Goal: Obtain resource: Download file/media

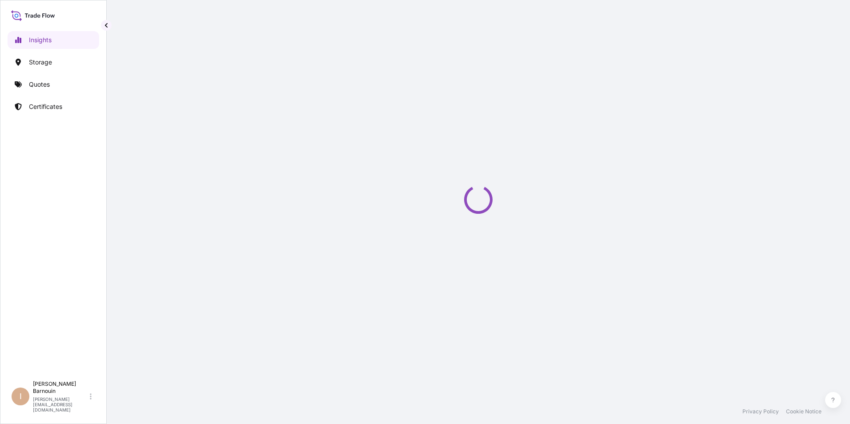
select select "2025"
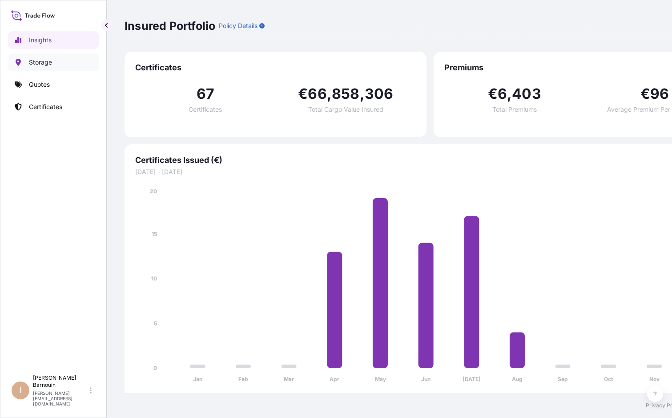
click at [48, 64] on p "Storage" at bounding box center [40, 62] width 23 height 9
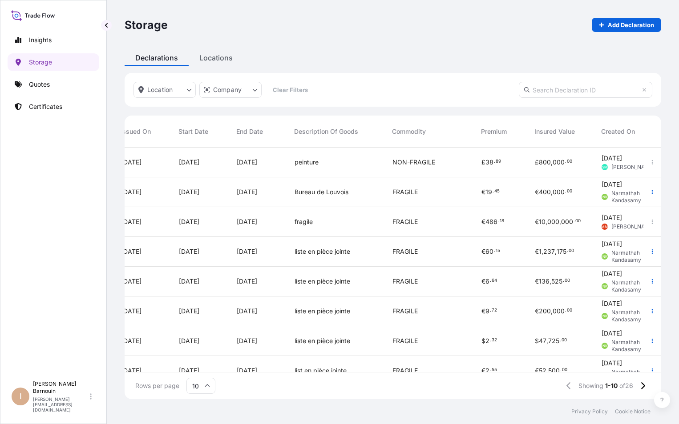
scroll to position [0, 389]
click at [399, 265] on div "FRAGILE" at bounding box center [429, 252] width 89 height 30
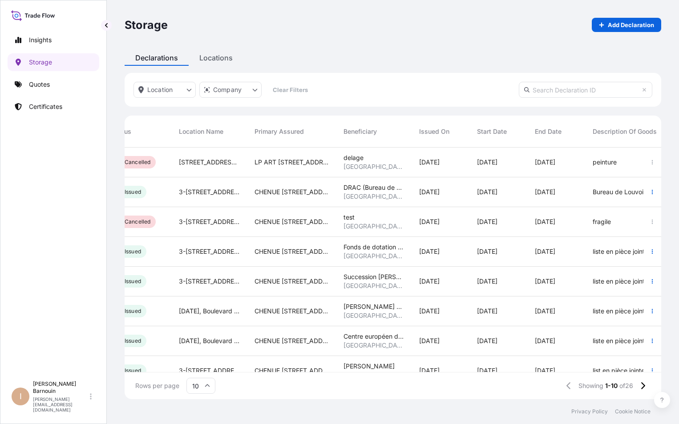
scroll to position [0, 88]
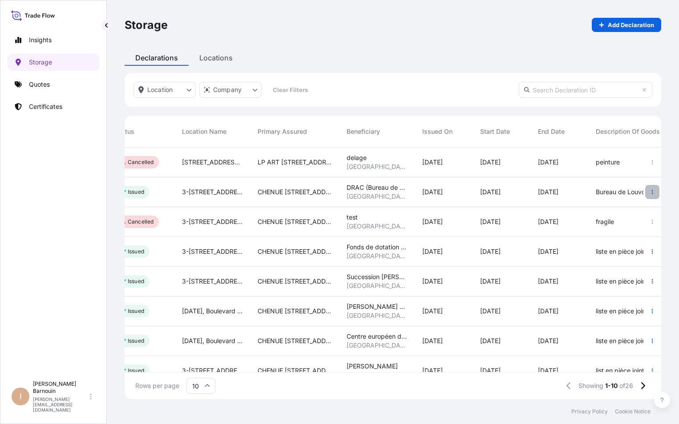
click at [652, 190] on icon "button" at bounding box center [652, 192] width 1 height 4
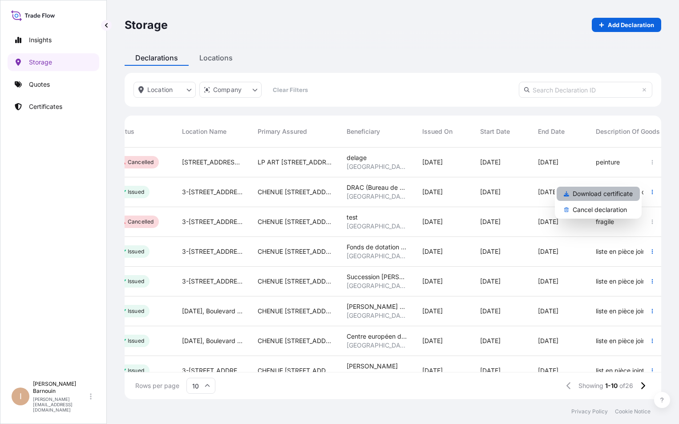
click at [616, 196] on p "Download certificate" at bounding box center [602, 193] width 60 height 9
select select "2025"
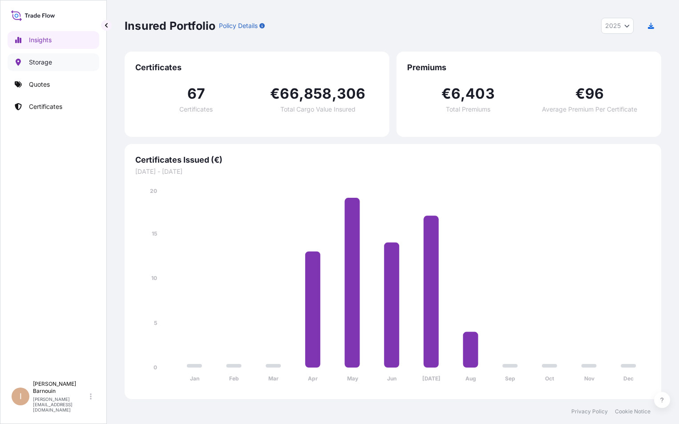
click at [36, 63] on p "Storage" at bounding box center [40, 62] width 23 height 9
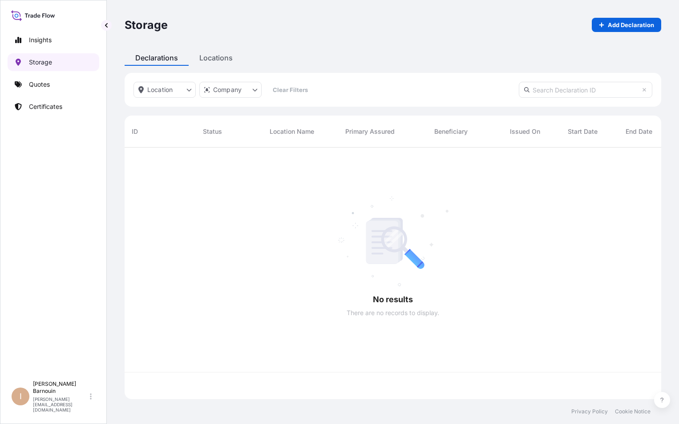
scroll to position [250, 530]
click at [47, 40] on p "Insights" at bounding box center [40, 40] width 23 height 9
select select "2025"
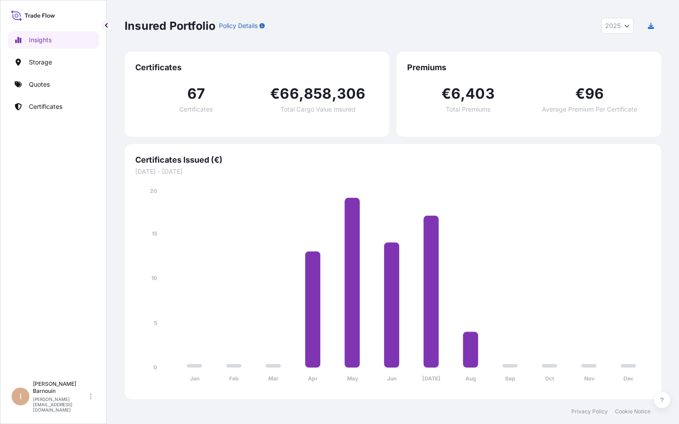
click at [628, 25] on icon "Year Selector" at bounding box center [626, 25] width 5 height 5
click at [42, 62] on p "Storage" at bounding box center [40, 62] width 23 height 9
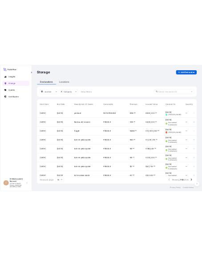
scroll to position [0, 467]
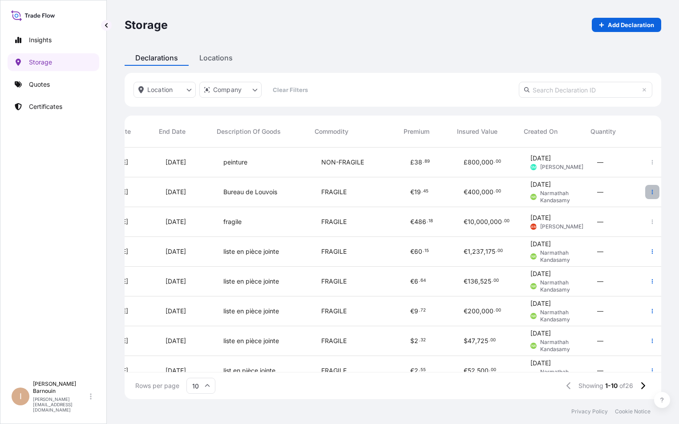
click at [649, 190] on icon "button" at bounding box center [651, 191] width 5 height 5
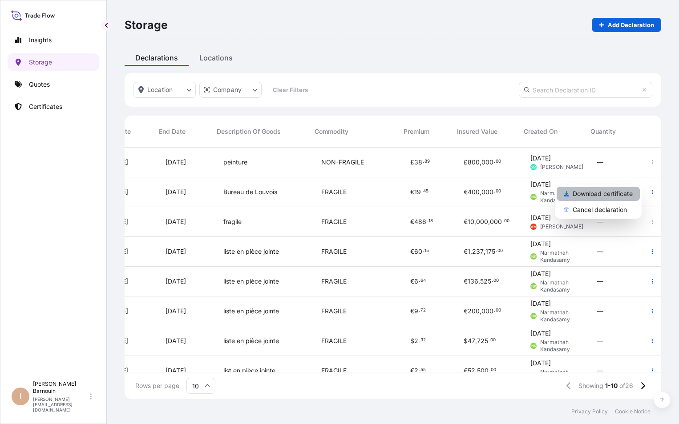
click at [613, 191] on p "Download certificate" at bounding box center [602, 193] width 60 height 9
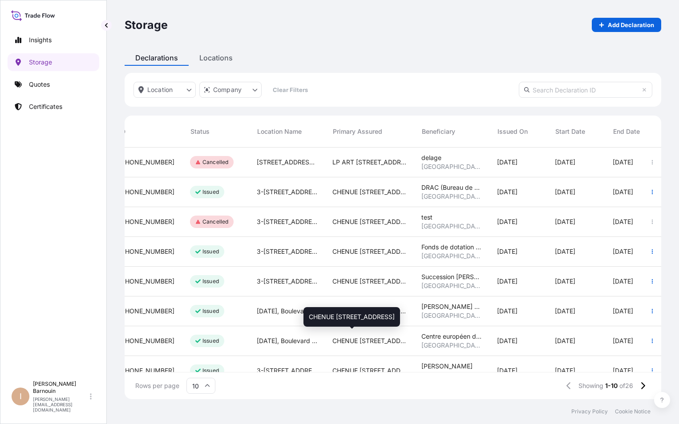
scroll to position [0, 12]
click at [649, 189] on icon "button" at bounding box center [651, 191] width 5 height 5
click at [36, 86] on p "Quotes" at bounding box center [39, 84] width 21 height 9
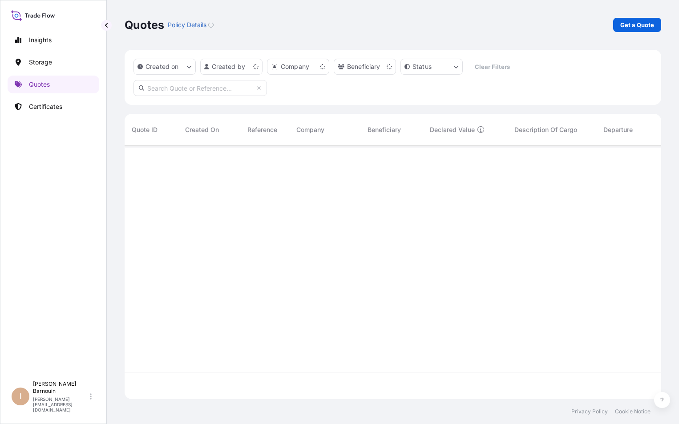
scroll to position [252, 530]
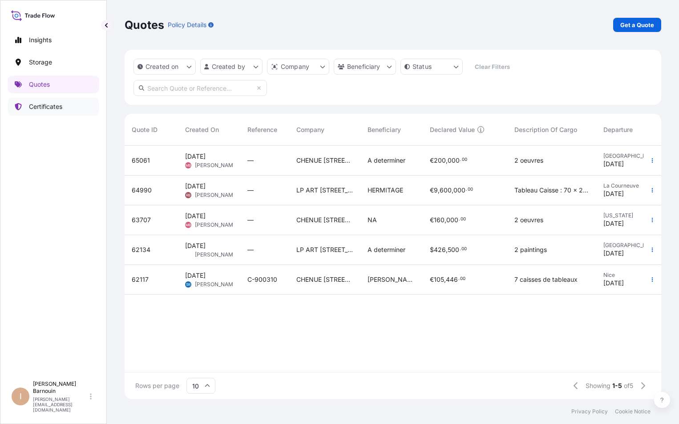
click at [58, 109] on p "Certificates" at bounding box center [45, 106] width 33 height 9
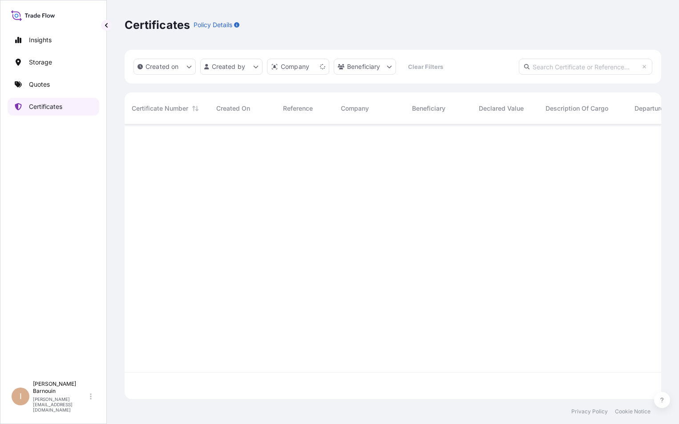
scroll to position [273, 530]
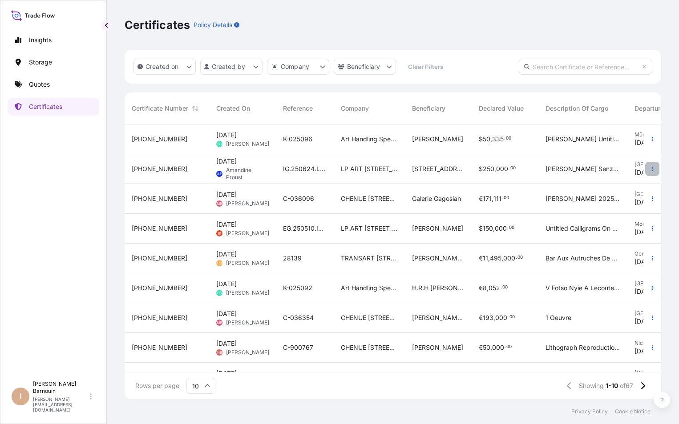
click at [649, 168] on icon "button" at bounding box center [651, 168] width 5 height 5
click at [144, 168] on span "[PHONE_NUMBER]" at bounding box center [160, 169] width 56 height 9
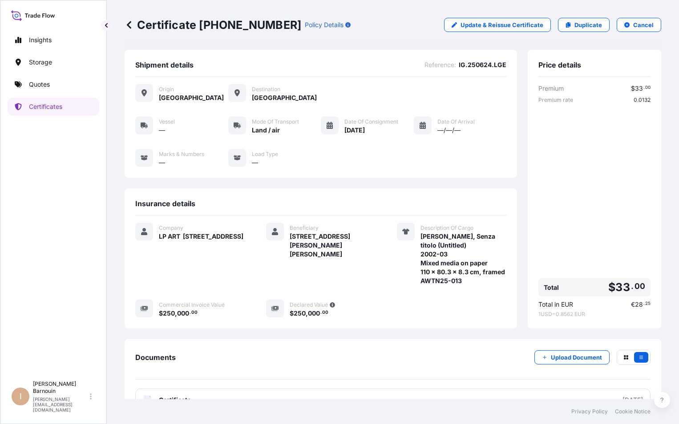
click at [528, 134] on div "Price details Premium $ 33 . 00 Premium rate 0.0132 Total $ 33 . 00 Total in EU…" at bounding box center [594, 189] width 133 height 279
click at [516, 24] on p "Update & Reissue Certificate" at bounding box center [501, 24] width 83 height 9
select select "Land / Air"
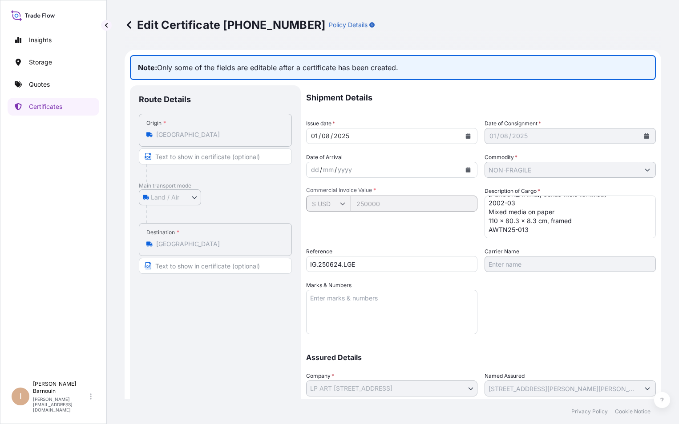
click at [240, 318] on div "Route Details Place of loading Road / [GEOGRAPHIC_DATA] / Inland Origin * [GEOG…" at bounding box center [215, 271] width 153 height 354
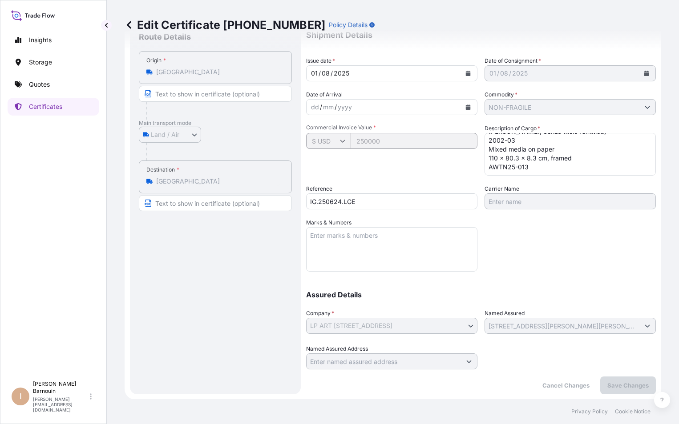
scroll to position [63, 0]
click at [130, 25] on icon at bounding box center [129, 24] width 9 height 9
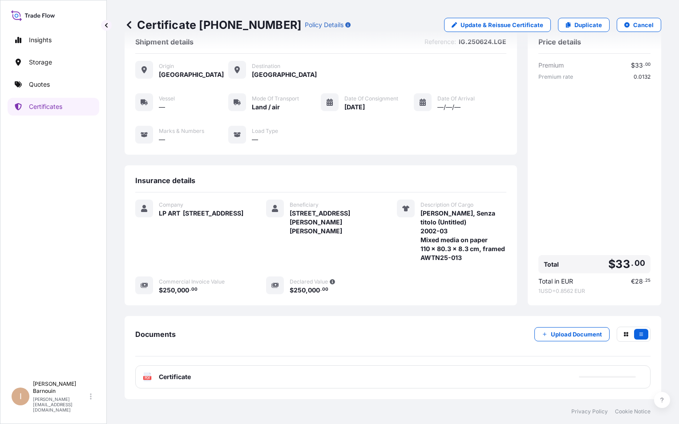
scroll to position [32, 0]
click at [560, 133] on div "Premium $ 33 . 00 Premium rate 0.0132 Total $ 33 . 00 Total in EUR € 28 . 25 1 …" at bounding box center [594, 178] width 112 height 234
click at [335, 243] on div "Beneficiary TAKE [STREET_ADDRESS][PERSON_NAME]" at bounding box center [320, 231] width 109 height 63
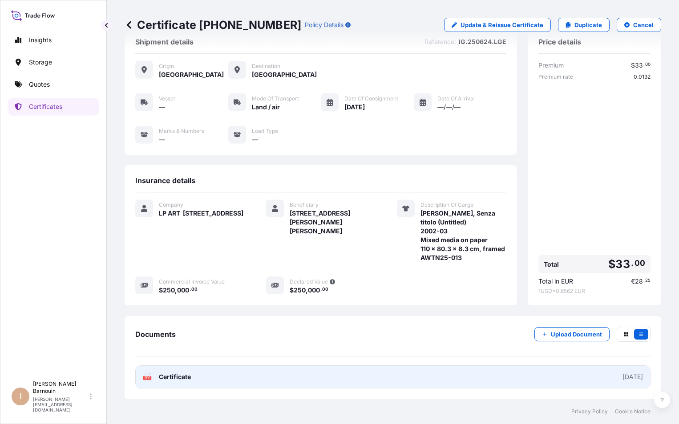
click at [371, 376] on link "PDF Certificate [DATE]" at bounding box center [392, 377] width 515 height 23
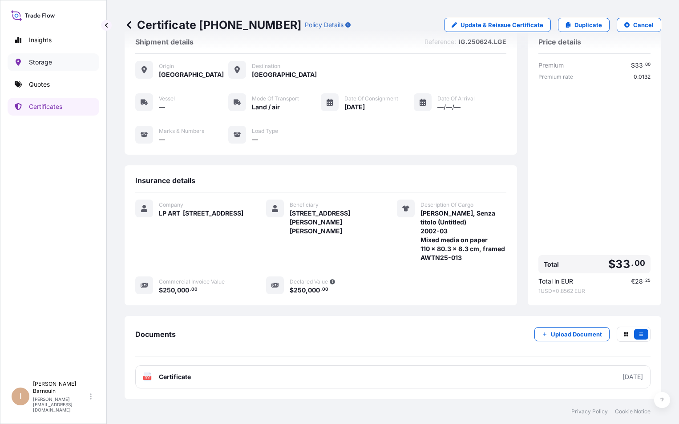
click at [58, 62] on link "Storage" at bounding box center [54, 62] width 92 height 18
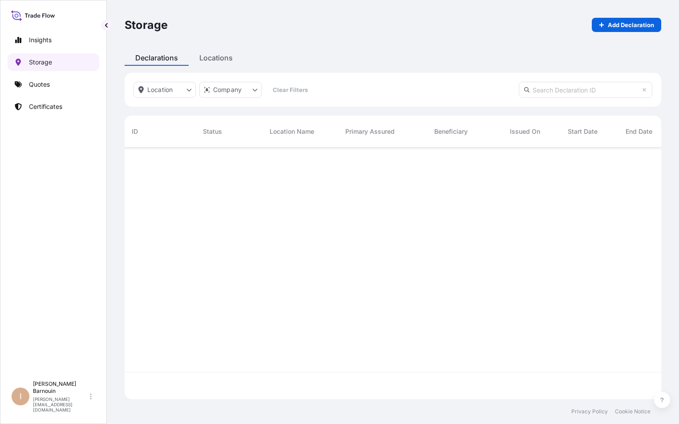
scroll to position [250, 530]
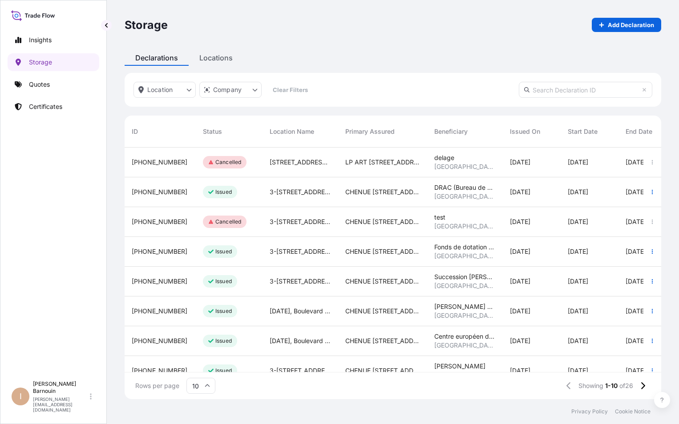
click at [160, 254] on span "[PHONE_NUMBER]" at bounding box center [160, 251] width 56 height 9
drag, startPoint x: 153, startPoint y: 250, endPoint x: 528, endPoint y: 245, distance: 375.0
click at [528, 245] on div "[PHONE_NUMBER] Issued 3-5-7, Boulevard [PERSON_NAME] [STREET_ADDRESS][PERSON_NA…" at bounding box center [614, 252] width 979 height 30
click at [140, 256] on span "[PHONE_NUMBER]" at bounding box center [160, 251] width 56 height 9
click at [158, 253] on span "[PHONE_NUMBER]" at bounding box center [160, 251] width 56 height 9
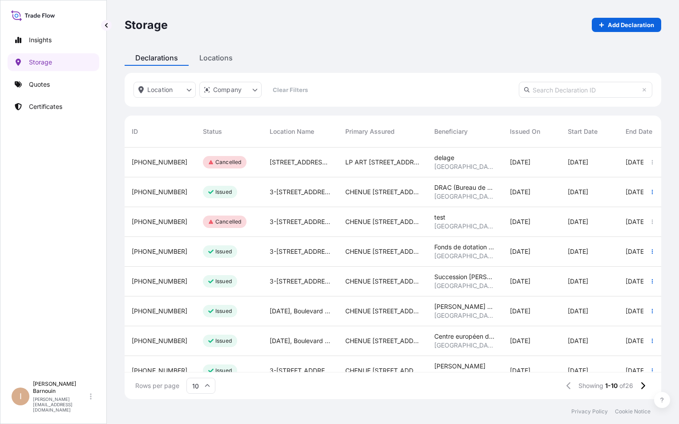
click at [165, 252] on span "[PHONE_NUMBER]" at bounding box center [160, 251] width 56 height 9
click at [163, 251] on span "[PHONE_NUMBER]" at bounding box center [160, 251] width 56 height 9
click at [146, 250] on span "[PHONE_NUMBER]" at bounding box center [160, 251] width 56 height 9
click at [165, 251] on span "[PHONE_NUMBER]" at bounding box center [160, 251] width 56 height 9
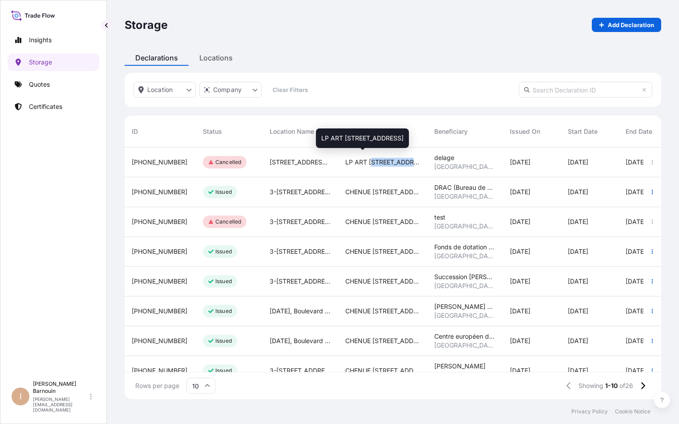
drag, startPoint x: 370, startPoint y: 162, endPoint x: 419, endPoint y: 165, distance: 48.6
click at [419, 165] on span "LP ART [STREET_ADDRESS]" at bounding box center [382, 162] width 75 height 9
click at [649, 194] on icon "button" at bounding box center [651, 191] width 5 height 5
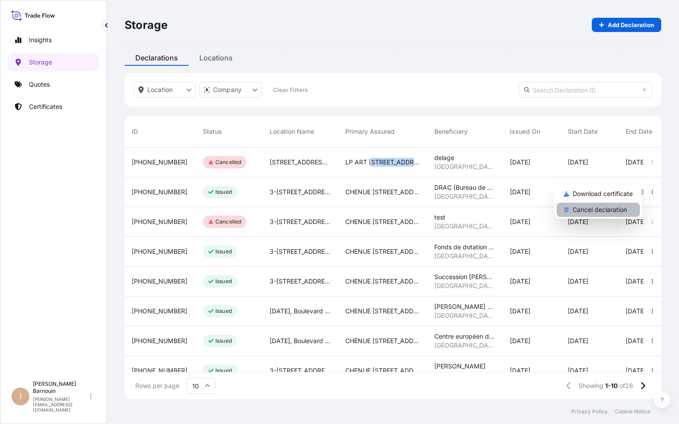
click at [627, 208] on link "Cancel declaration" at bounding box center [597, 210] width 83 height 14
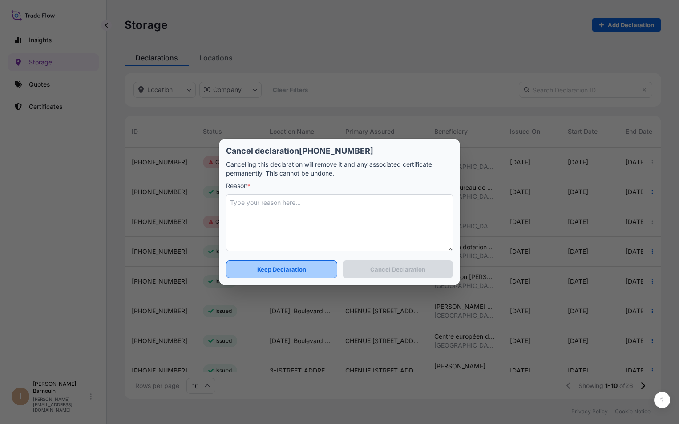
click at [315, 268] on button "Keep Declaration" at bounding box center [281, 270] width 111 height 18
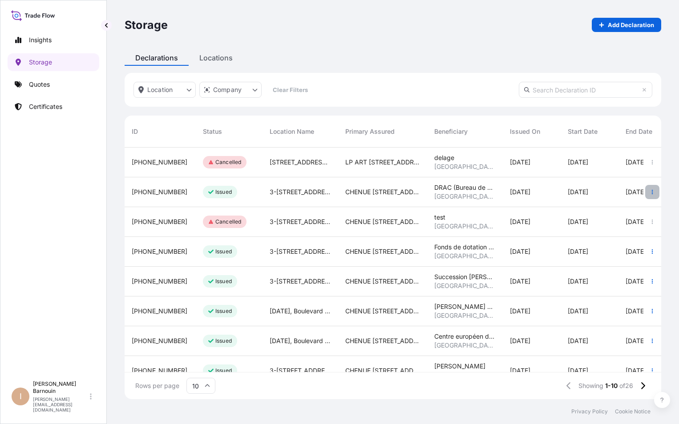
click at [648, 195] on button "button" at bounding box center [652, 192] width 14 height 14
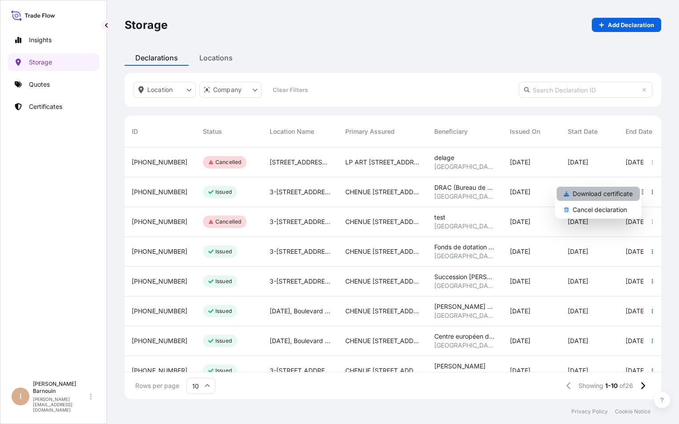
click at [628, 194] on p "Download certificate" at bounding box center [602, 193] width 60 height 9
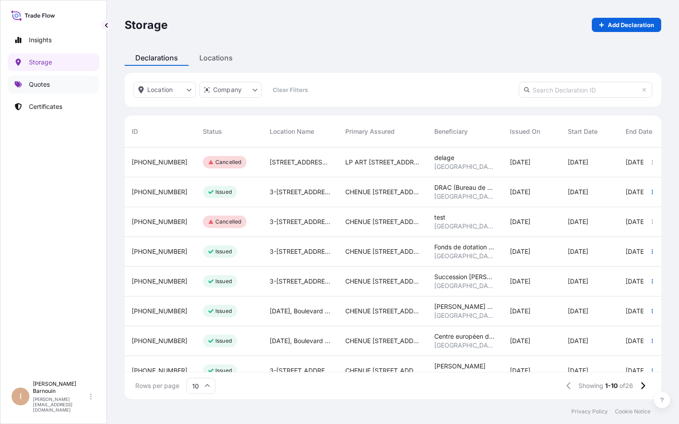
click at [39, 83] on p "Quotes" at bounding box center [39, 84] width 21 height 9
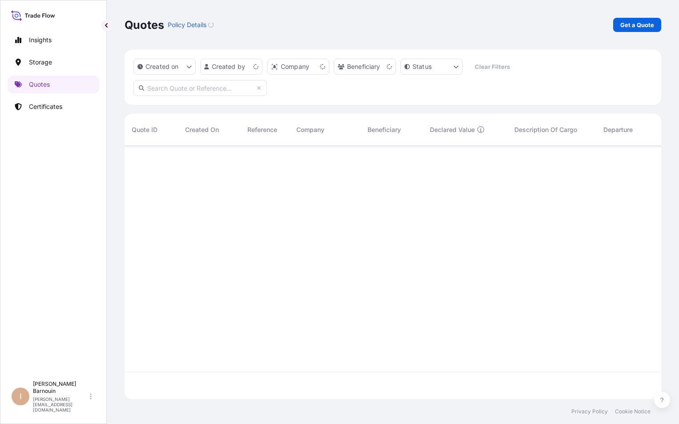
scroll to position [252, 530]
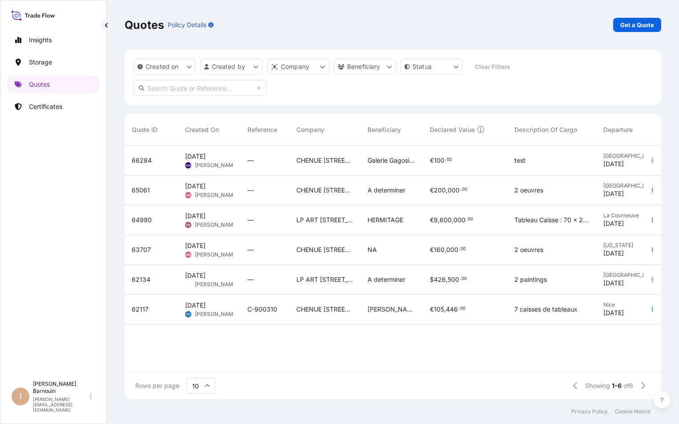
click at [146, 278] on span "62134" at bounding box center [141, 279] width 19 height 9
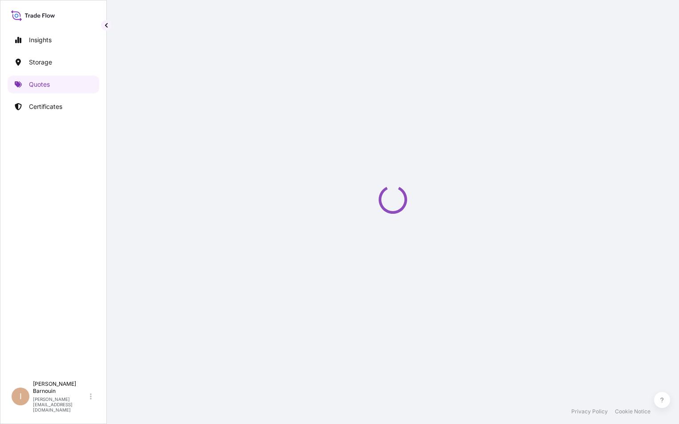
select select "Land / Air"
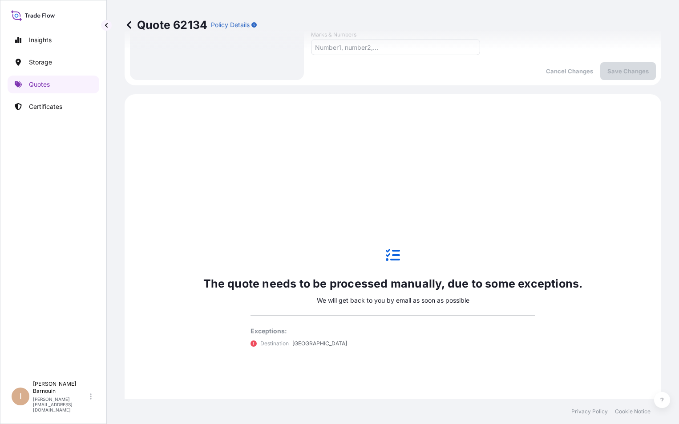
scroll to position [263, 0]
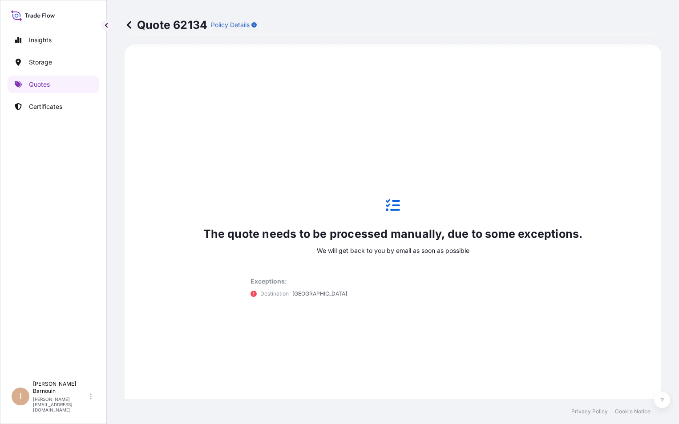
select select "31995"
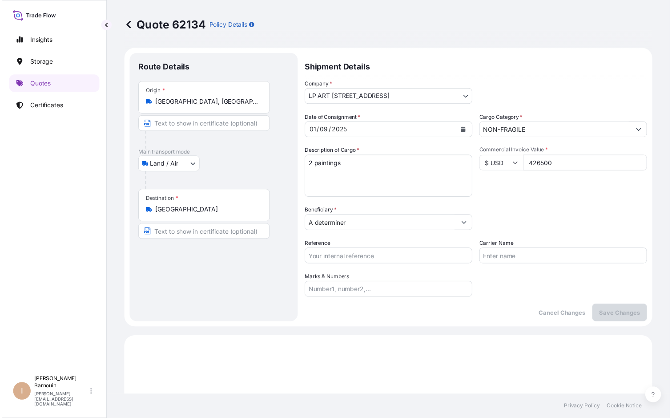
scroll to position [0, 0]
click at [45, 45] on link "Insights" at bounding box center [54, 40] width 92 height 18
select select "2025"
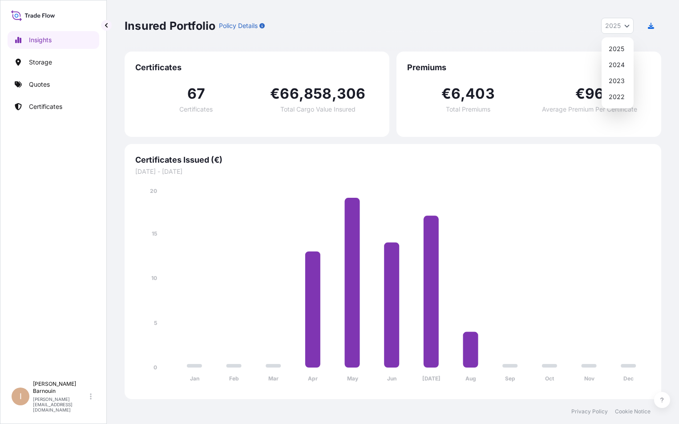
click at [628, 25] on icon "Year Selector" at bounding box center [626, 25] width 5 height 5
click at [652, 26] on icon "button" at bounding box center [651, 26] width 6 height 6
click at [54, 62] on link "Storage" at bounding box center [54, 62] width 92 height 18
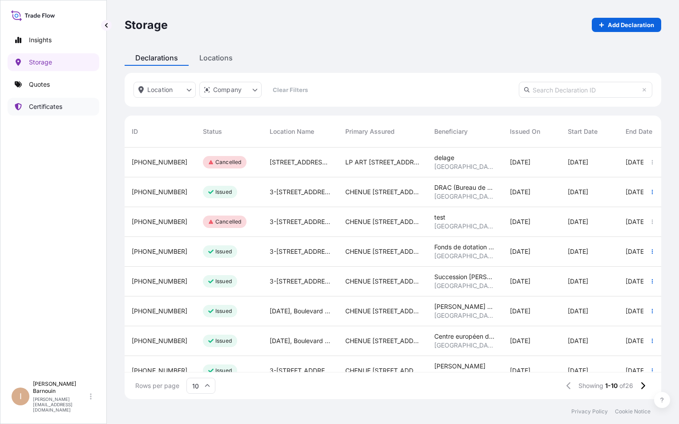
click at [58, 109] on p "Certificates" at bounding box center [45, 106] width 33 height 9
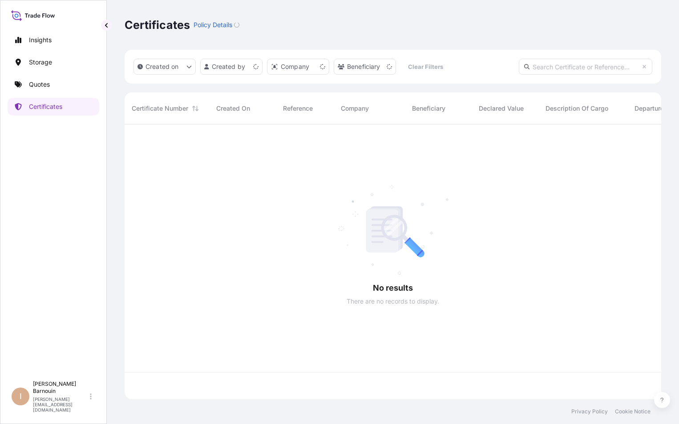
scroll to position [273, 530]
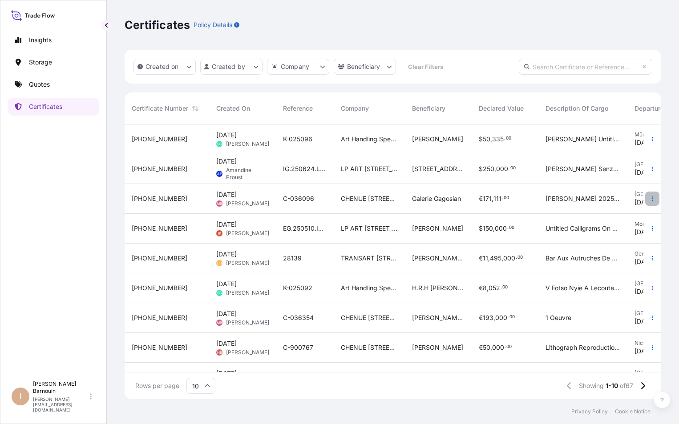
click at [648, 200] on button "button" at bounding box center [652, 199] width 14 height 14
click at [146, 288] on span "[PHONE_NUMBER]" at bounding box center [160, 288] width 56 height 9
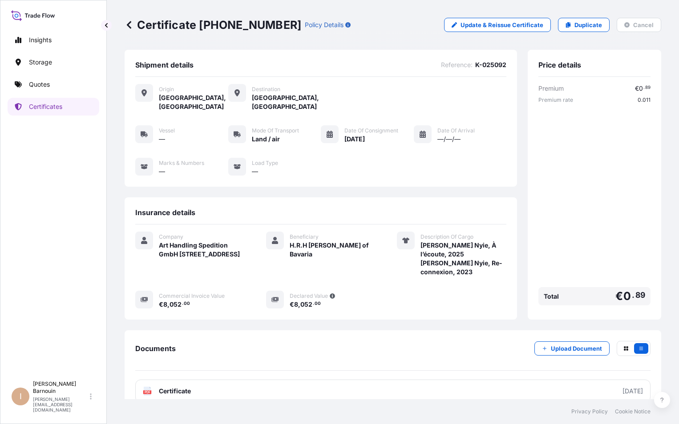
scroll to position [5, 0]
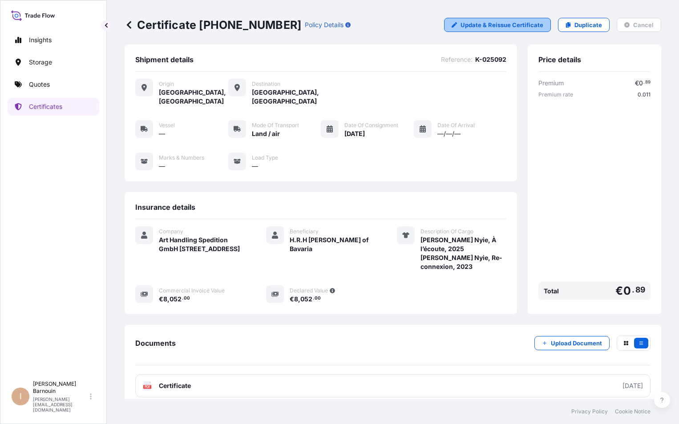
click at [499, 24] on p "Update & Reissue Certificate" at bounding box center [501, 24] width 83 height 9
select select "Land / Air"
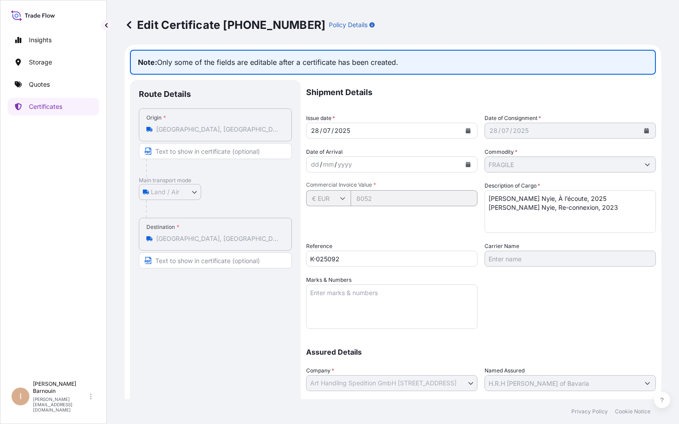
click at [130, 25] on icon at bounding box center [129, 24] width 9 height 9
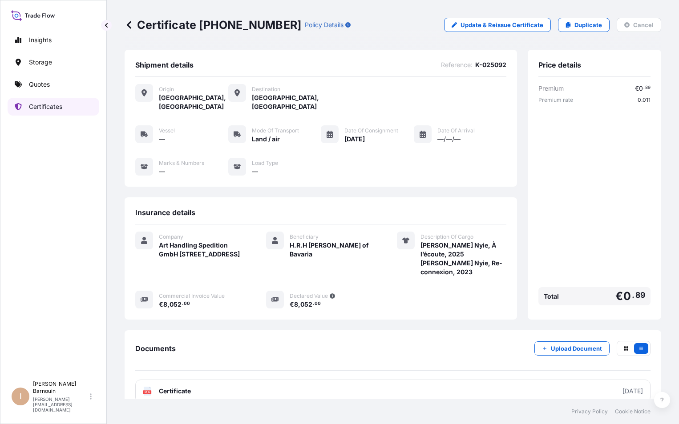
click at [41, 112] on link "Certificates" at bounding box center [54, 107] width 92 height 18
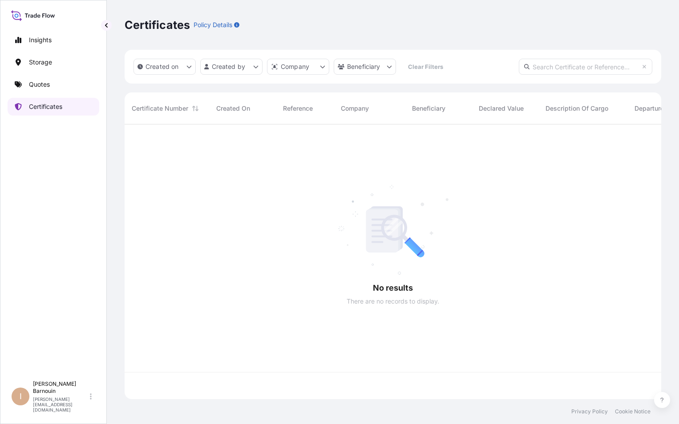
scroll to position [273, 530]
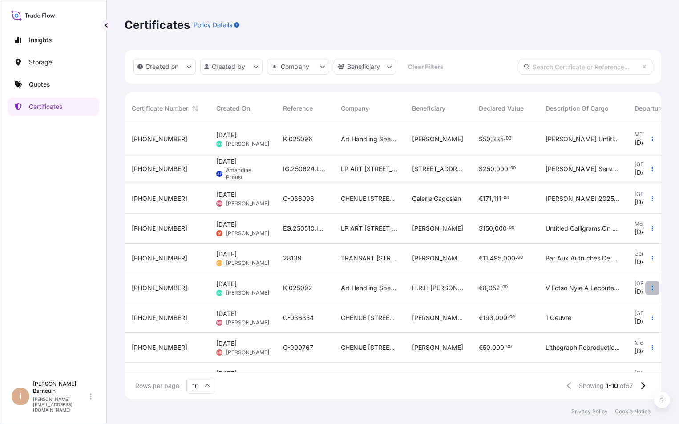
click at [649, 286] on button "button" at bounding box center [652, 288] width 14 height 14
click at [153, 287] on span "[PHONE_NUMBER]" at bounding box center [160, 288] width 56 height 9
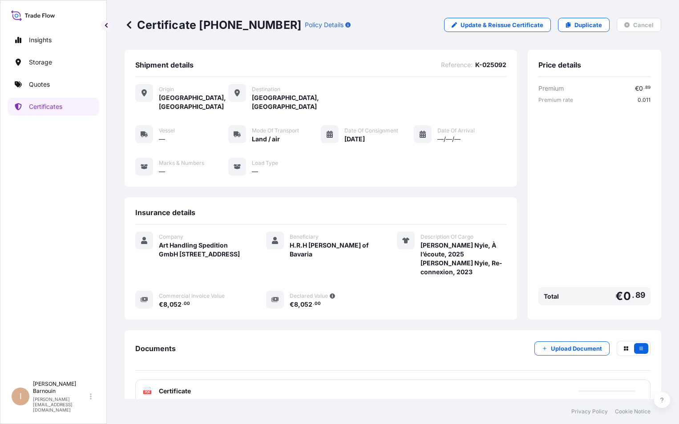
scroll to position [5, 0]
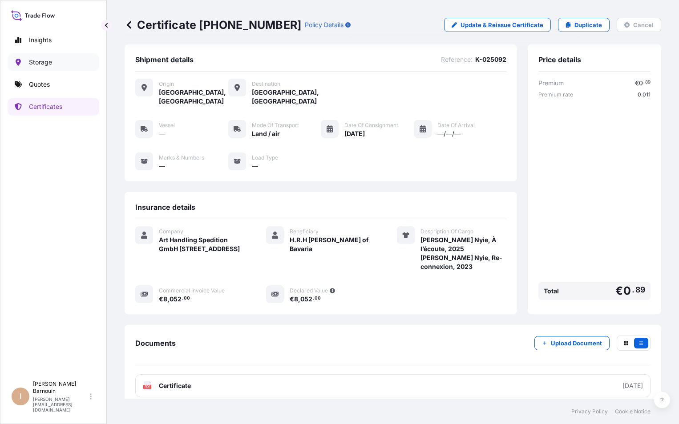
click at [47, 59] on p "Storage" at bounding box center [40, 62] width 23 height 9
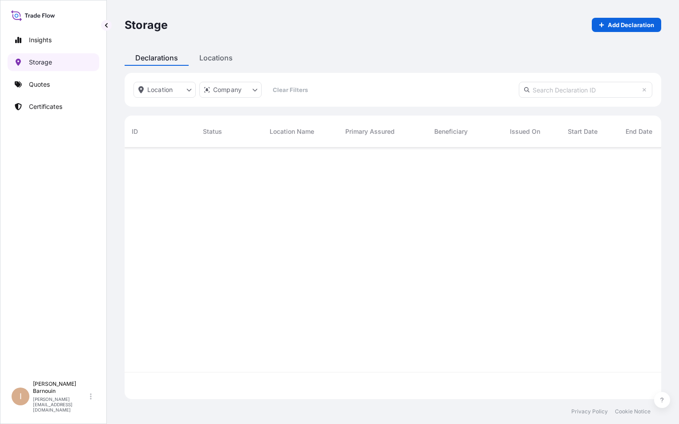
scroll to position [250, 530]
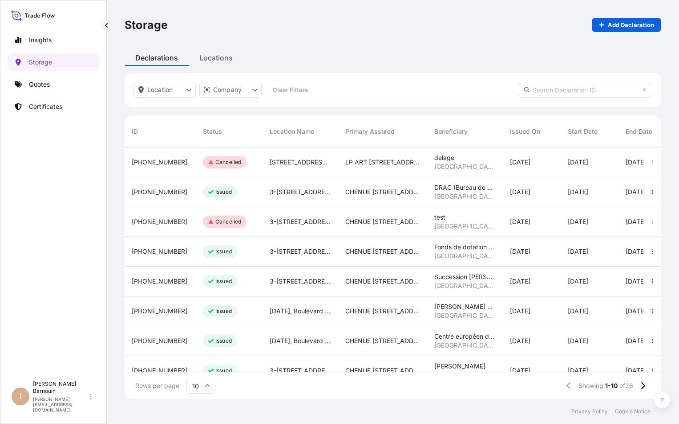
click at [160, 258] on div "[PHONE_NUMBER]" at bounding box center [160, 252] width 71 height 30
click at [161, 252] on span "[PHONE_NUMBER]" at bounding box center [160, 251] width 56 height 9
click at [652, 250] on icon "button" at bounding box center [652, 252] width 1 height 4
click at [40, 110] on p "Certificates" at bounding box center [45, 106] width 33 height 9
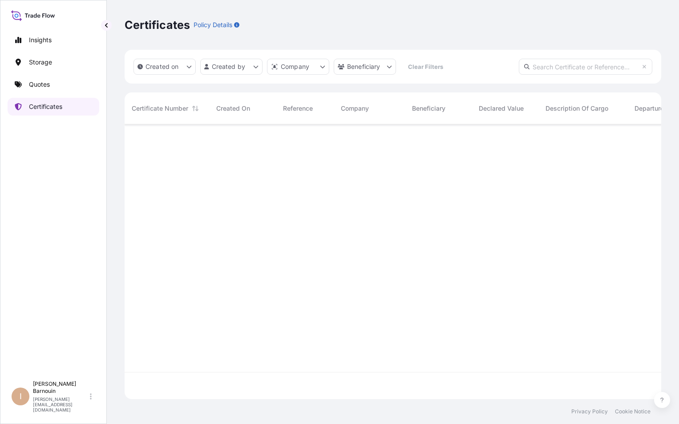
scroll to position [273, 530]
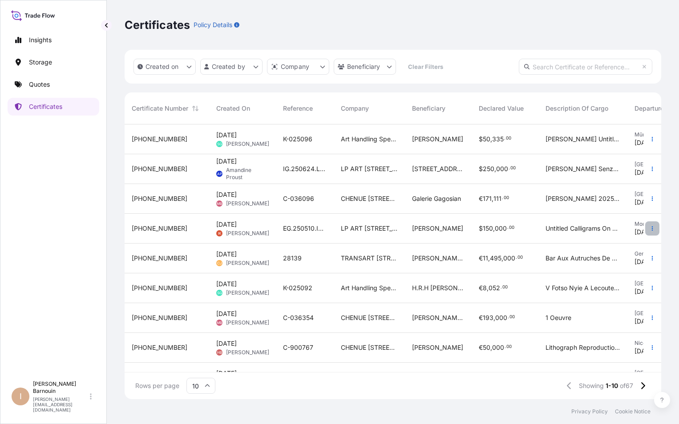
click at [645, 228] on button "button" at bounding box center [652, 229] width 14 height 14
click at [42, 61] on p "Storage" at bounding box center [40, 62] width 23 height 9
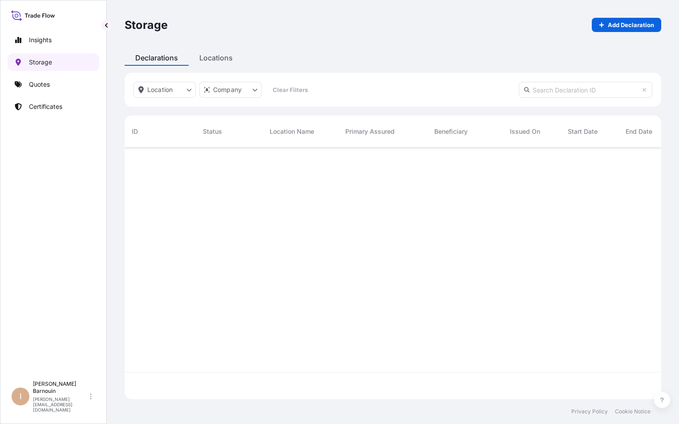
scroll to position [250, 530]
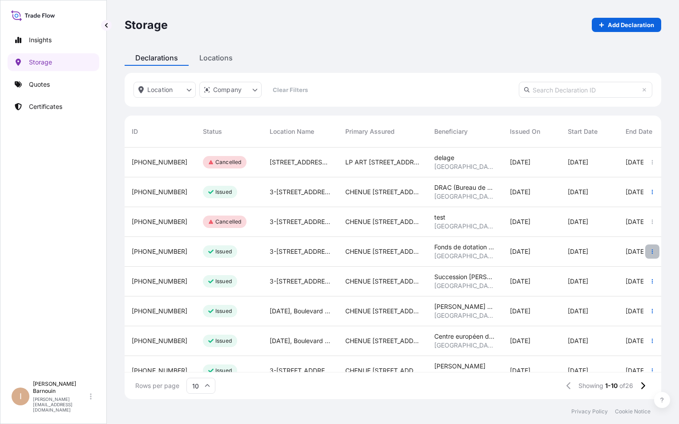
click at [649, 253] on icon "button" at bounding box center [651, 251] width 5 height 5
click at [53, 105] on p "Certificates" at bounding box center [45, 106] width 33 height 9
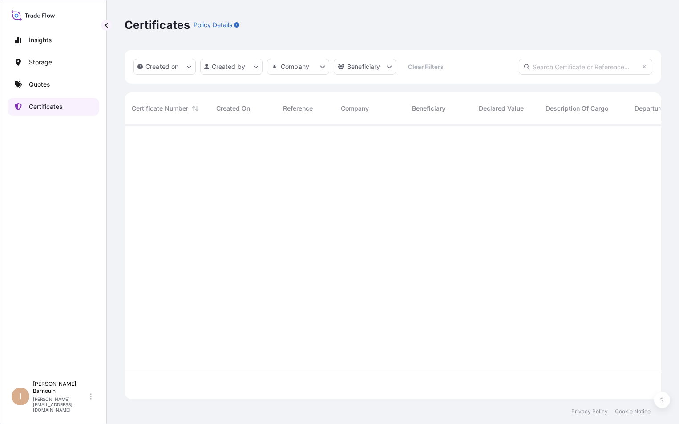
scroll to position [273, 530]
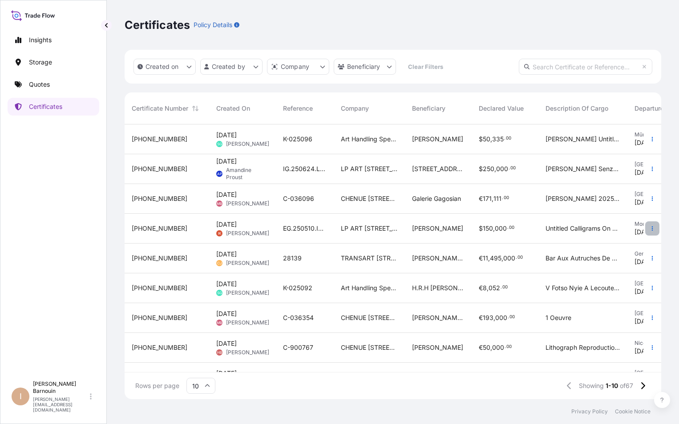
click at [649, 230] on icon "button" at bounding box center [651, 228] width 5 height 5
click at [50, 62] on p "Storage" at bounding box center [40, 62] width 23 height 9
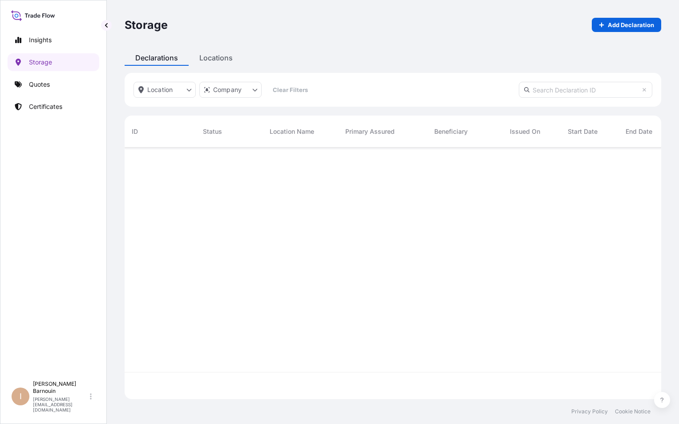
scroll to position [250, 530]
click at [623, 281] on div at bounding box center [623, 260] width 996 height 225
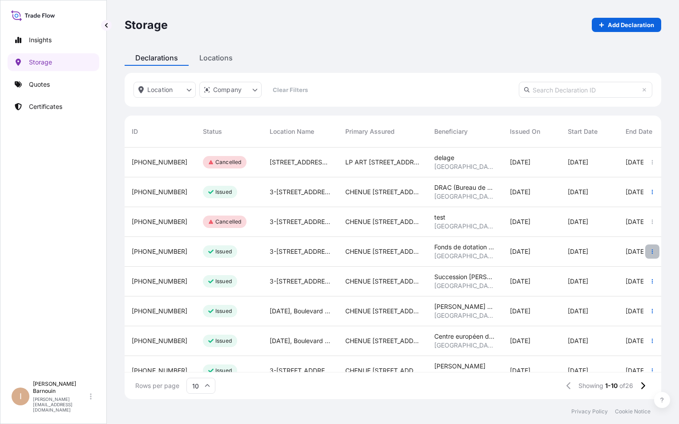
click at [649, 254] on icon "button" at bounding box center [651, 251] width 5 height 5
click at [50, 108] on p "Certificates" at bounding box center [45, 106] width 33 height 9
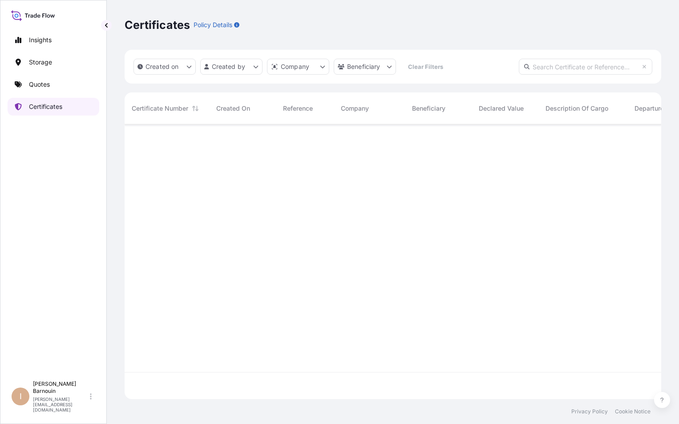
scroll to position [273, 530]
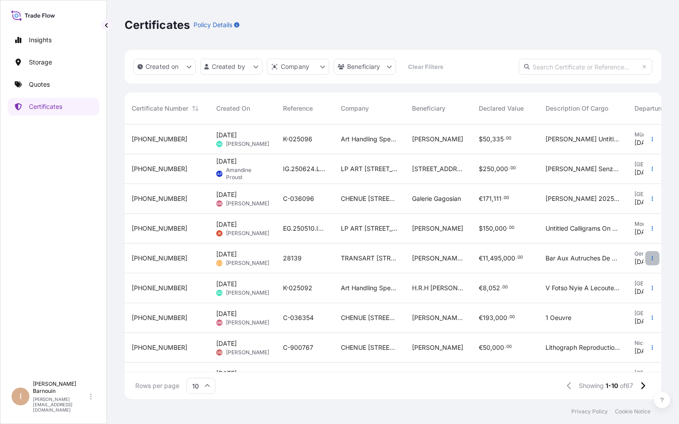
click at [649, 256] on button "button" at bounding box center [652, 258] width 14 height 14
click at [646, 225] on button "button" at bounding box center [652, 229] width 14 height 14
click at [158, 230] on span "[PHONE_NUMBER]" at bounding box center [160, 228] width 56 height 9
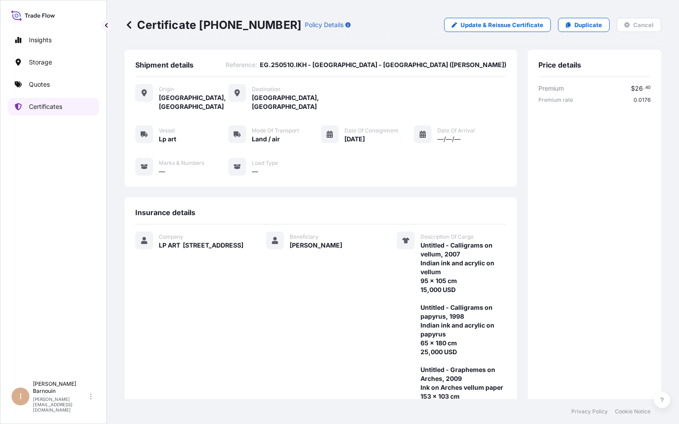
click at [55, 106] on p "Certificates" at bounding box center [45, 106] width 33 height 9
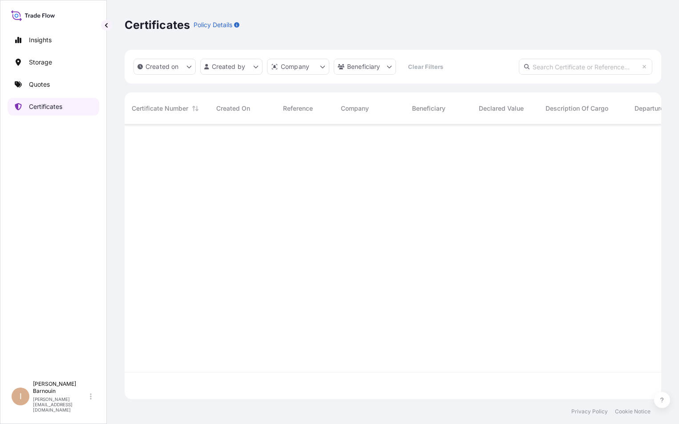
scroll to position [273, 530]
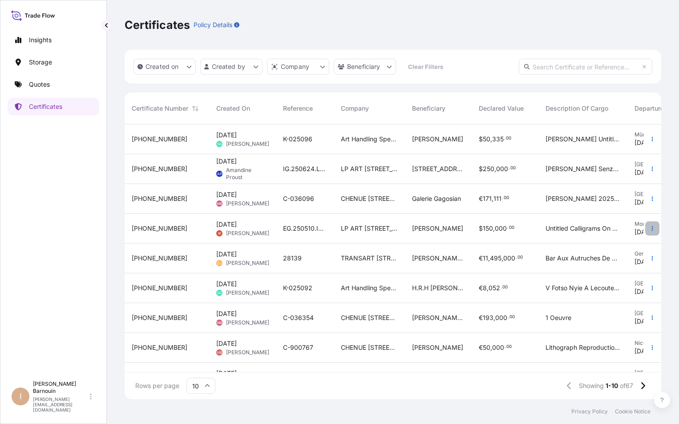
click at [649, 228] on icon "button" at bounding box center [651, 228] width 5 height 5
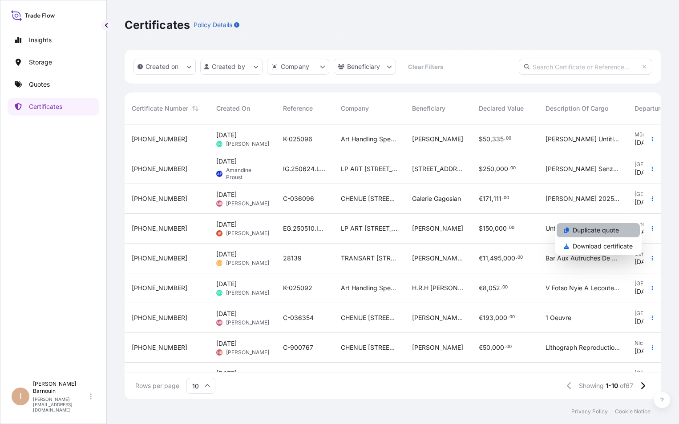
click at [608, 231] on p "Duplicate quote" at bounding box center [595, 230] width 46 height 9
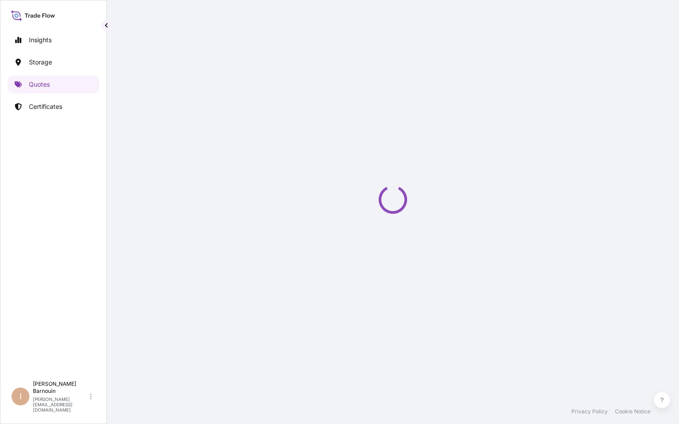
select select "Land / Air"
select select "31995"
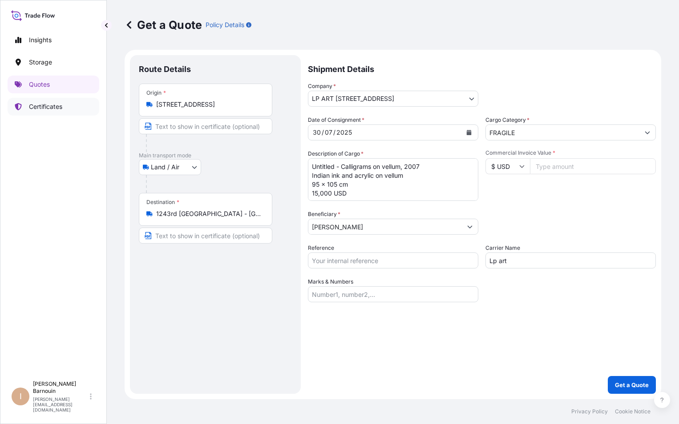
click at [53, 108] on p "Certificates" at bounding box center [45, 106] width 33 height 9
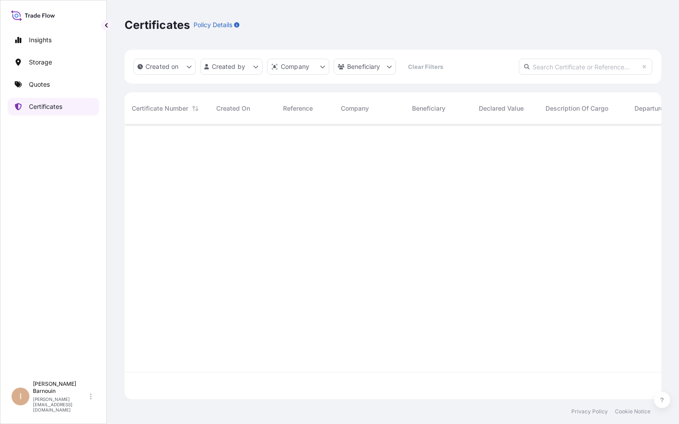
scroll to position [273, 530]
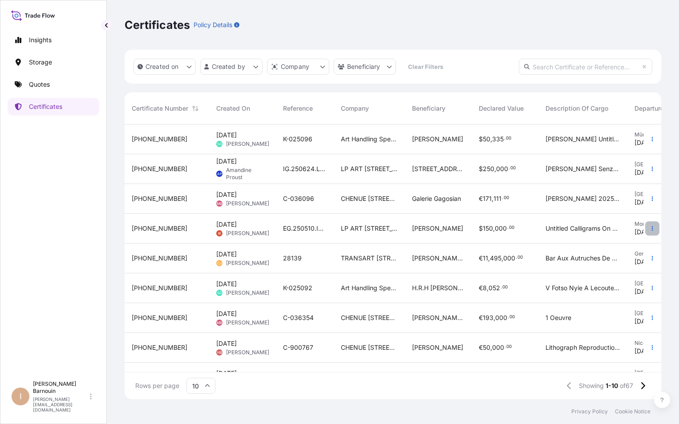
click at [652, 227] on icon "button" at bounding box center [652, 228] width 1 height 4
click at [47, 61] on p "Storage" at bounding box center [40, 62] width 23 height 9
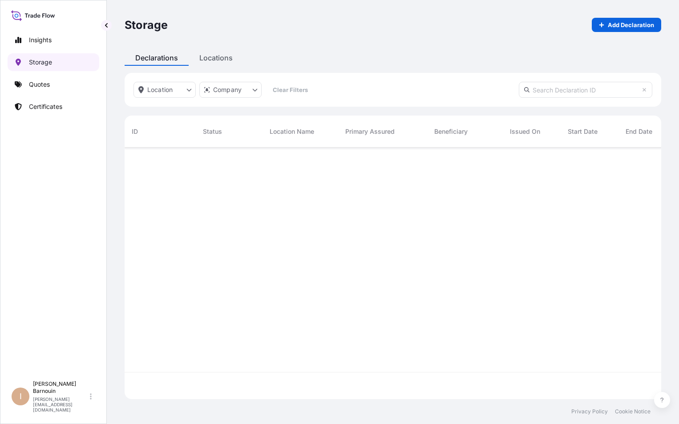
scroll to position [250, 530]
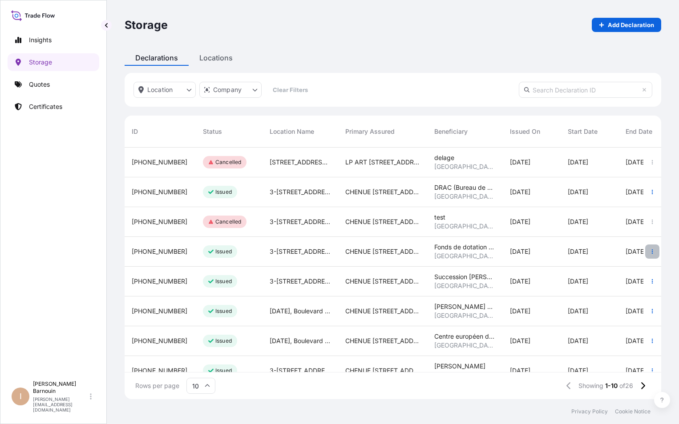
click at [649, 252] on icon "button" at bounding box center [651, 251] width 5 height 5
click at [47, 109] on p "Certificates" at bounding box center [45, 106] width 33 height 9
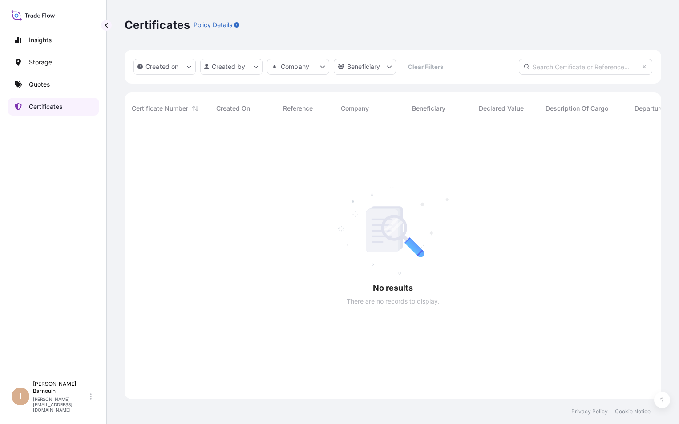
scroll to position [273, 530]
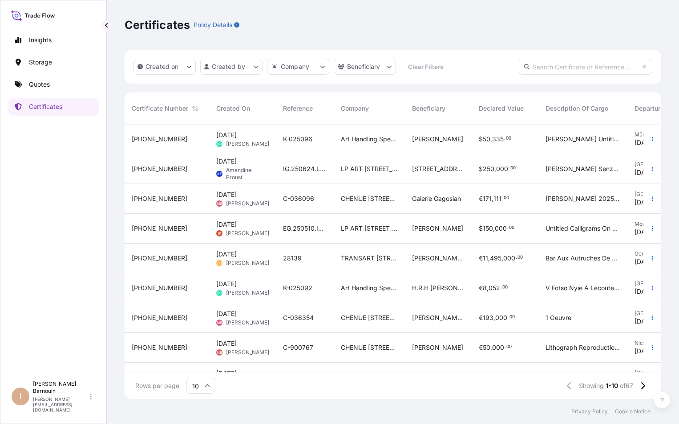
click at [155, 260] on span "[PHONE_NUMBER]" at bounding box center [160, 258] width 56 height 9
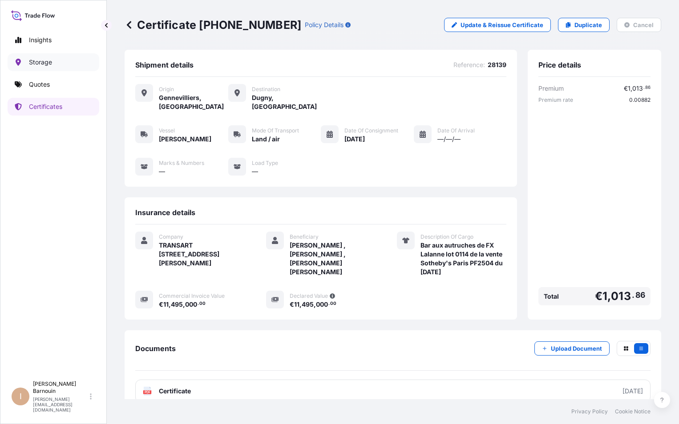
click at [51, 60] on p "Storage" at bounding box center [40, 62] width 23 height 9
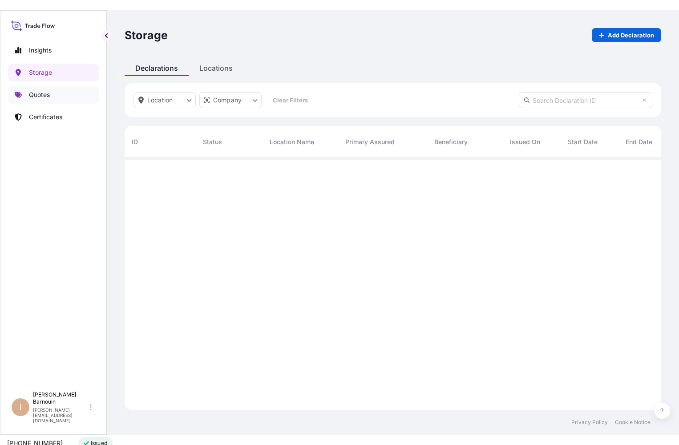
scroll to position [250, 530]
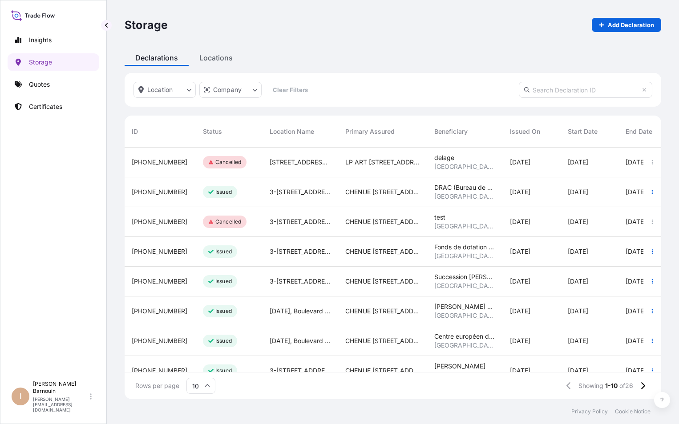
click at [52, 218] on div "Insights Storage Quotes Certificates" at bounding box center [54, 200] width 92 height 354
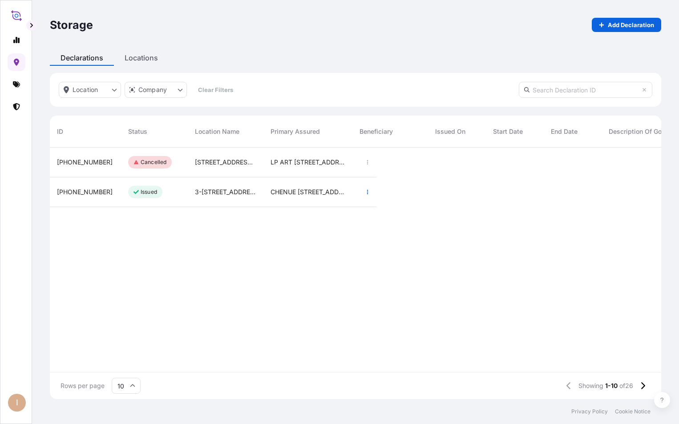
scroll to position [0, 0]
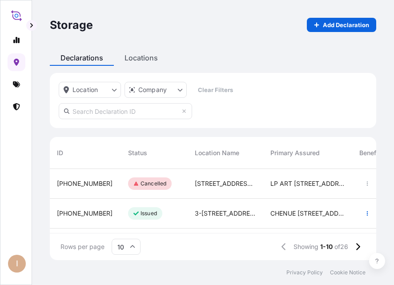
scroll to position [7, 7]
